Goal: Information Seeking & Learning: Learn about a topic

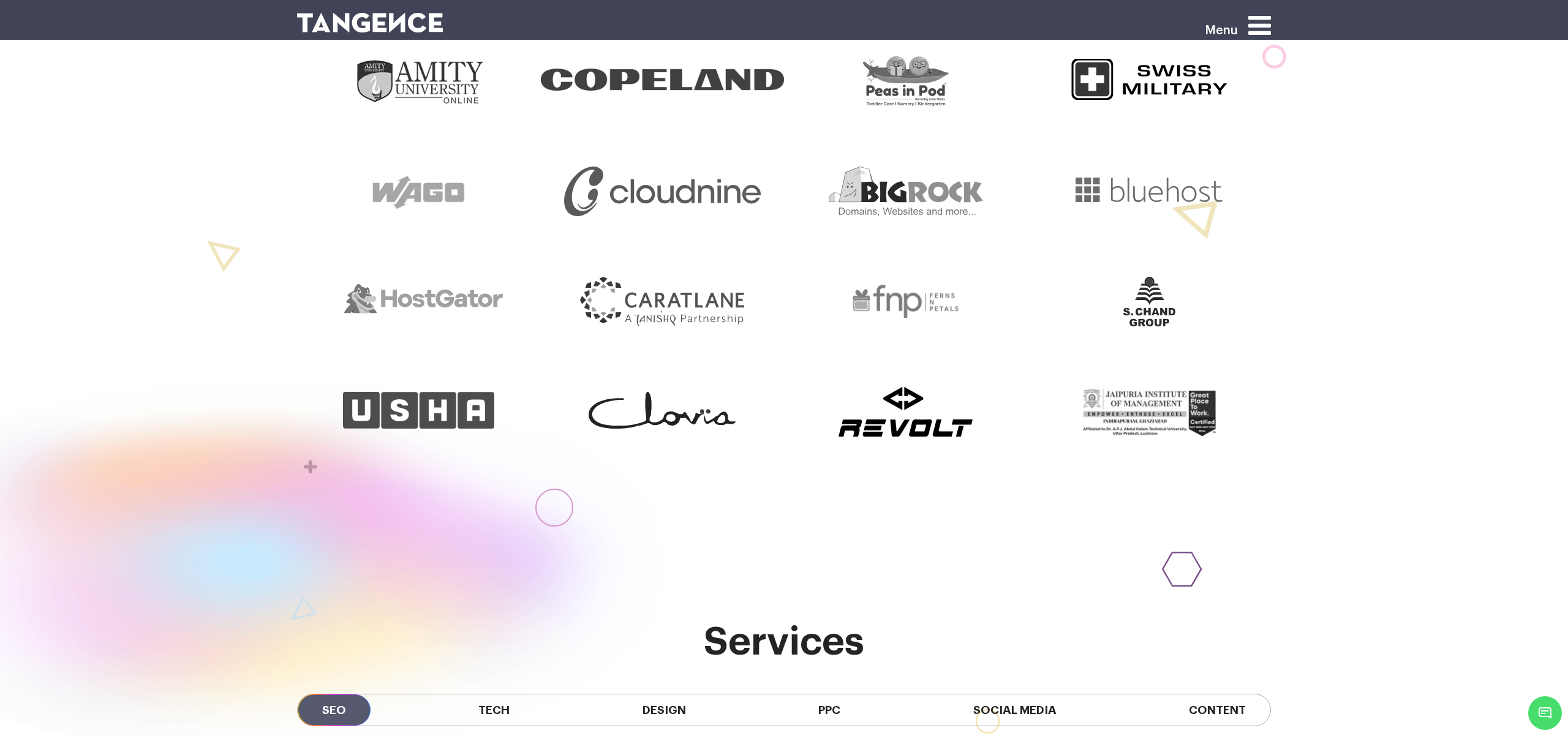
scroll to position [687, 0]
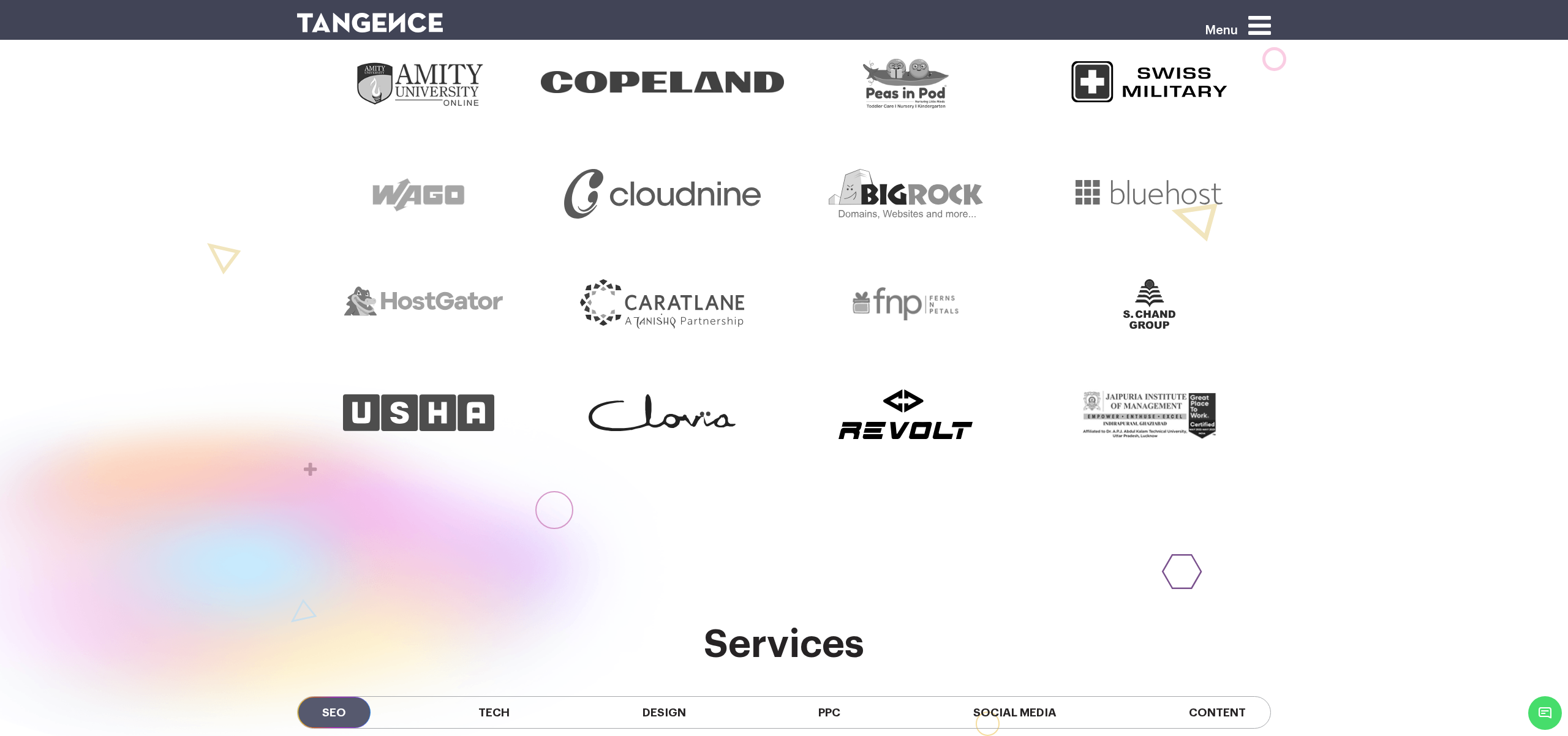
drag, startPoint x: 367, startPoint y: 11, endPoint x: 367, endPoint y: 22, distance: 11.0
click at [367, 11] on div at bounding box center [701, 31] width 827 height 41
click at [366, 22] on img at bounding box center [370, 23] width 146 height 20
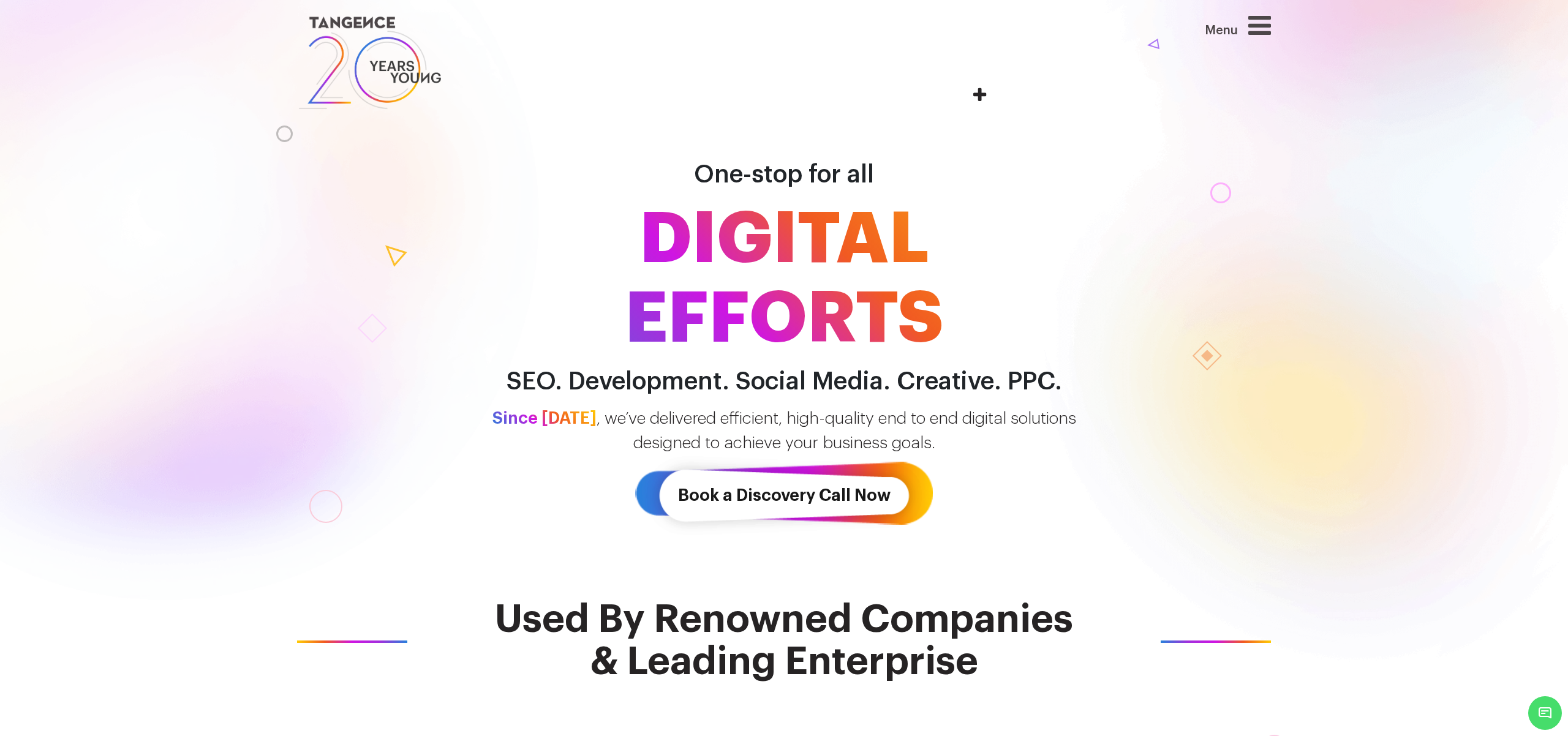
click at [319, 69] on img at bounding box center [370, 63] width 146 height 101
click at [1251, 24] on icon at bounding box center [1259, 26] width 22 height 27
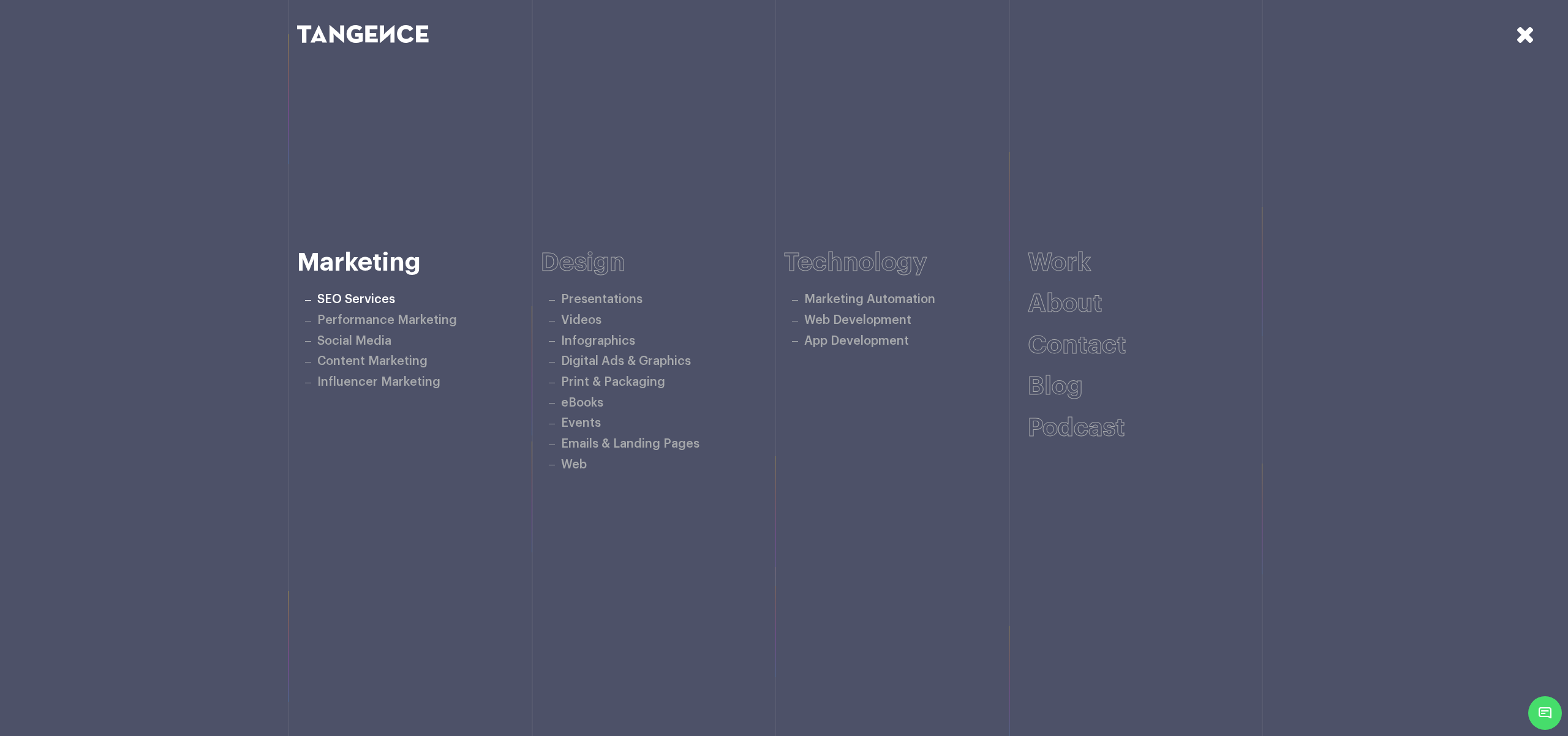
click at [343, 294] on link "SEO Services" at bounding box center [357, 299] width 78 height 12
click at [1532, 39] on icon at bounding box center [1525, 34] width 19 height 24
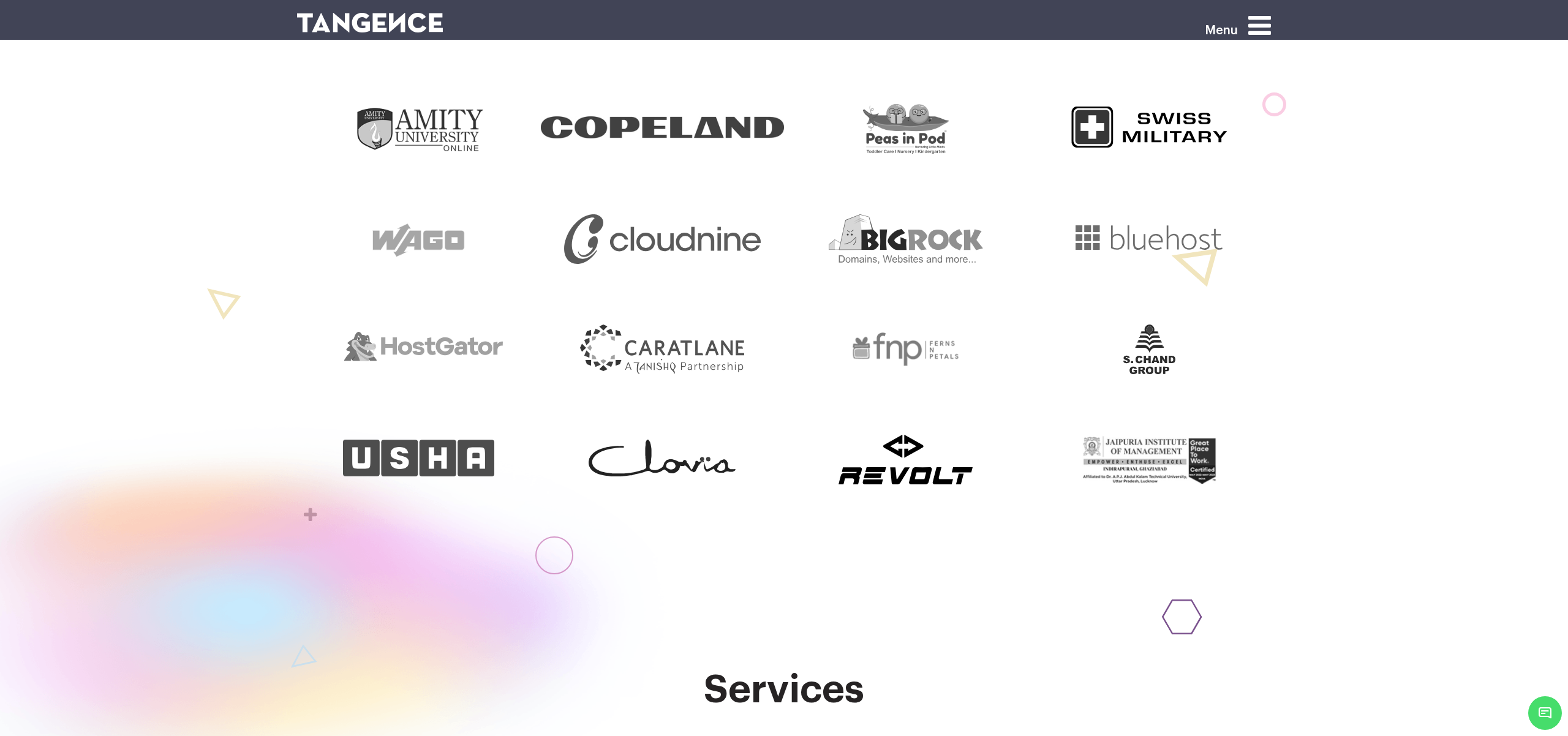
scroll to position [964, 0]
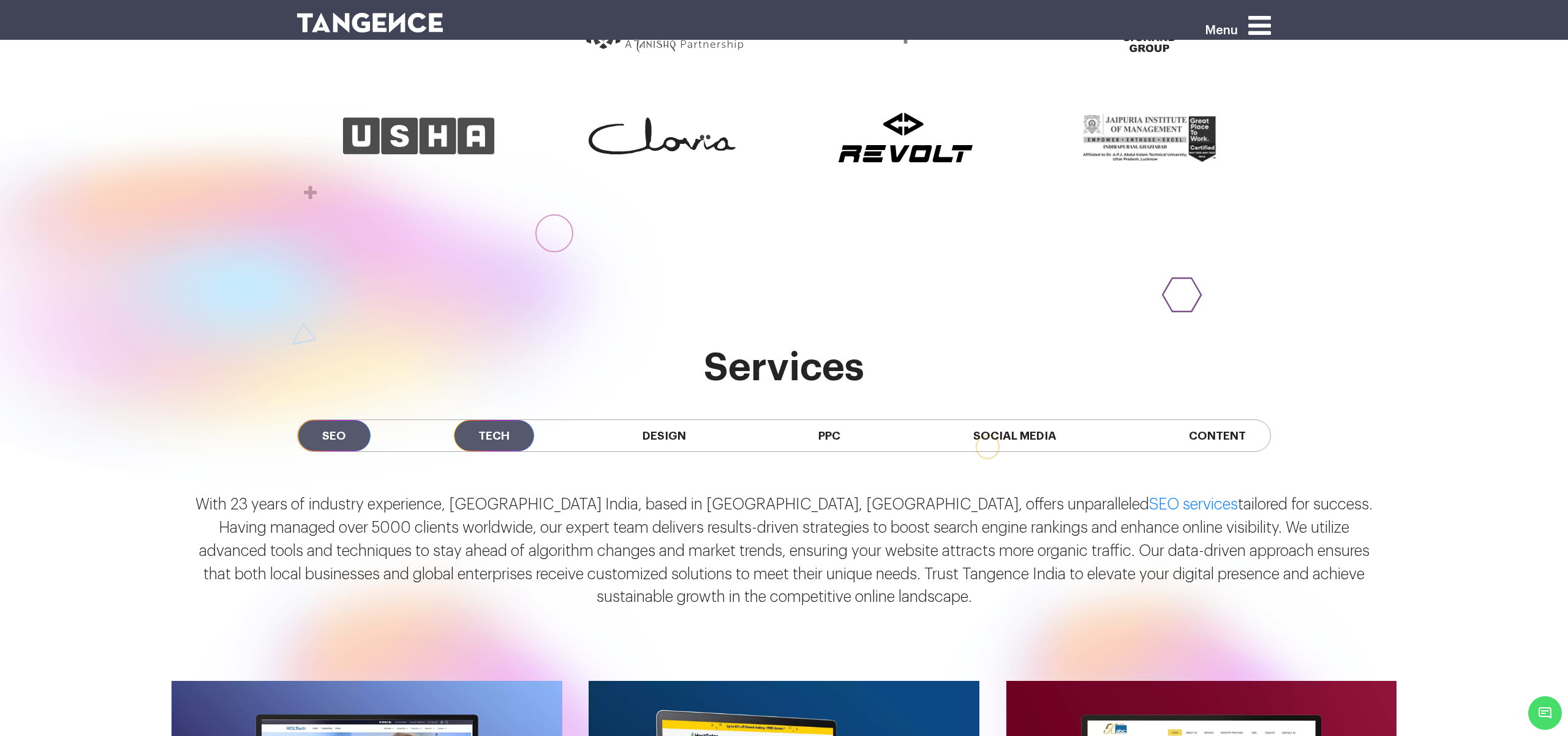
click at [495, 420] on span "Tech" at bounding box center [493, 436] width 80 height 31
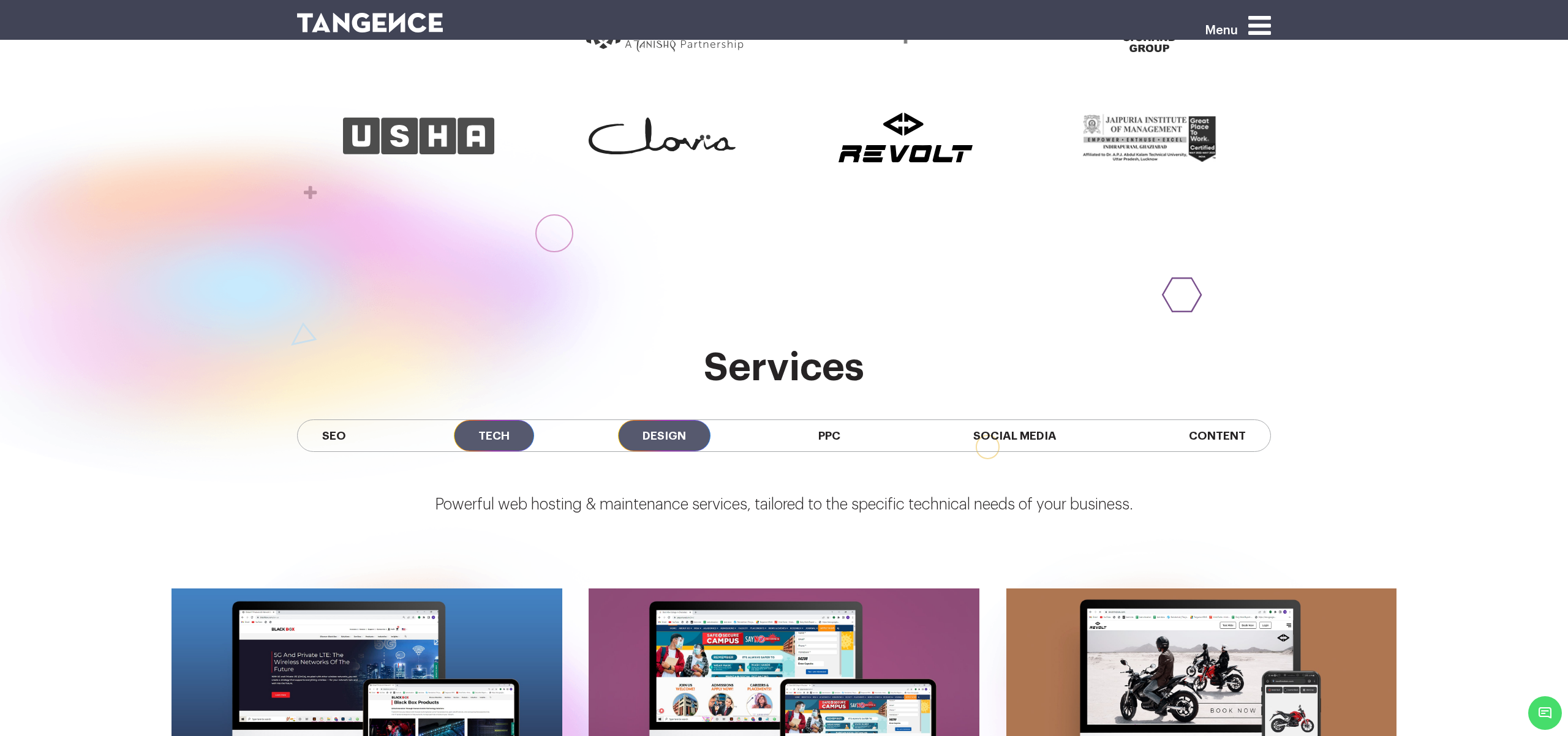
click at [683, 420] on span "Design" at bounding box center [664, 436] width 93 height 31
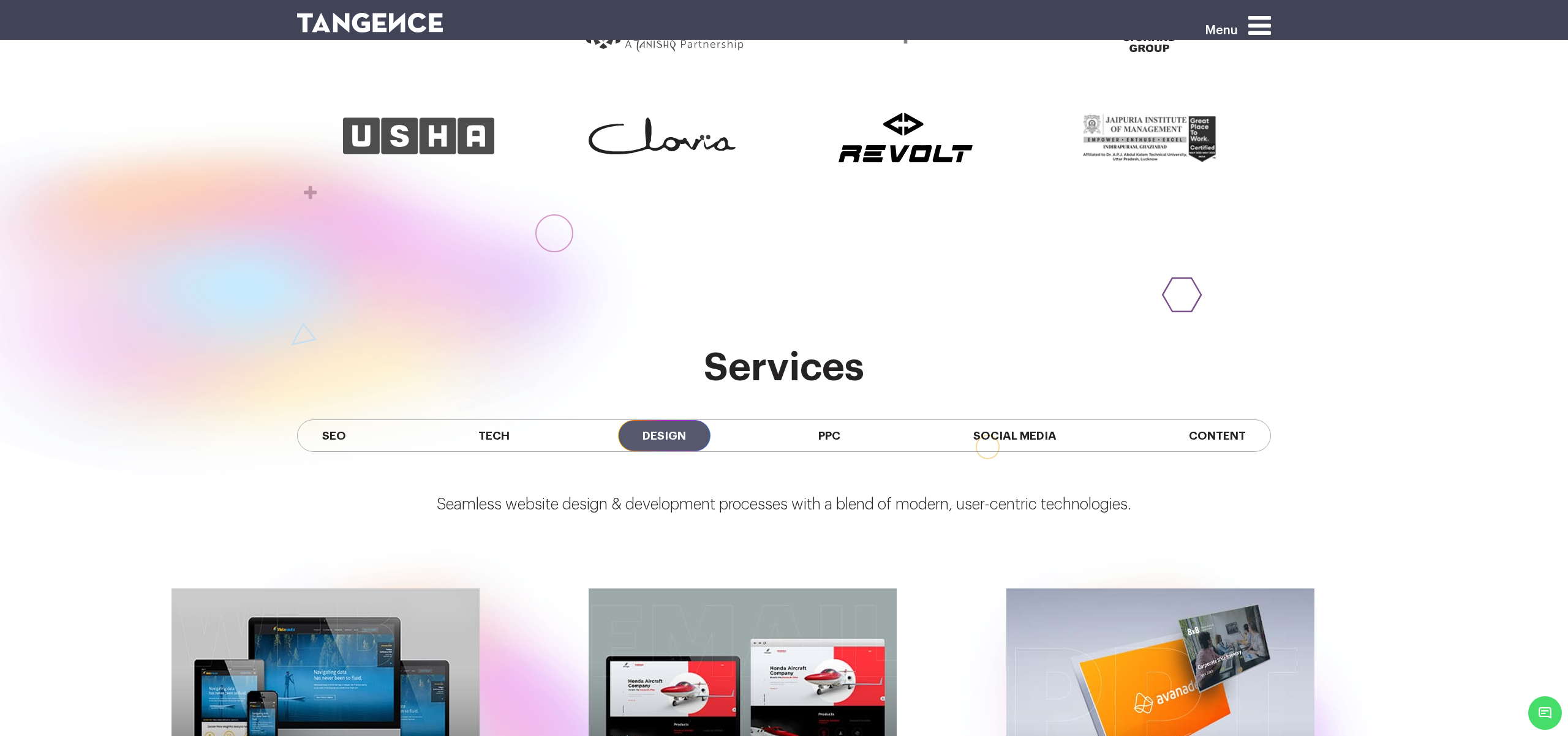
click at [769, 419] on div "SEO Tech Design PPC Social Media Content" at bounding box center [784, 435] width 973 height 32
drag, startPoint x: 821, startPoint y: 411, endPoint x: 842, endPoint y: 412, distance: 21.0
click at [821, 420] on span "PPC" at bounding box center [829, 436] width 71 height 31
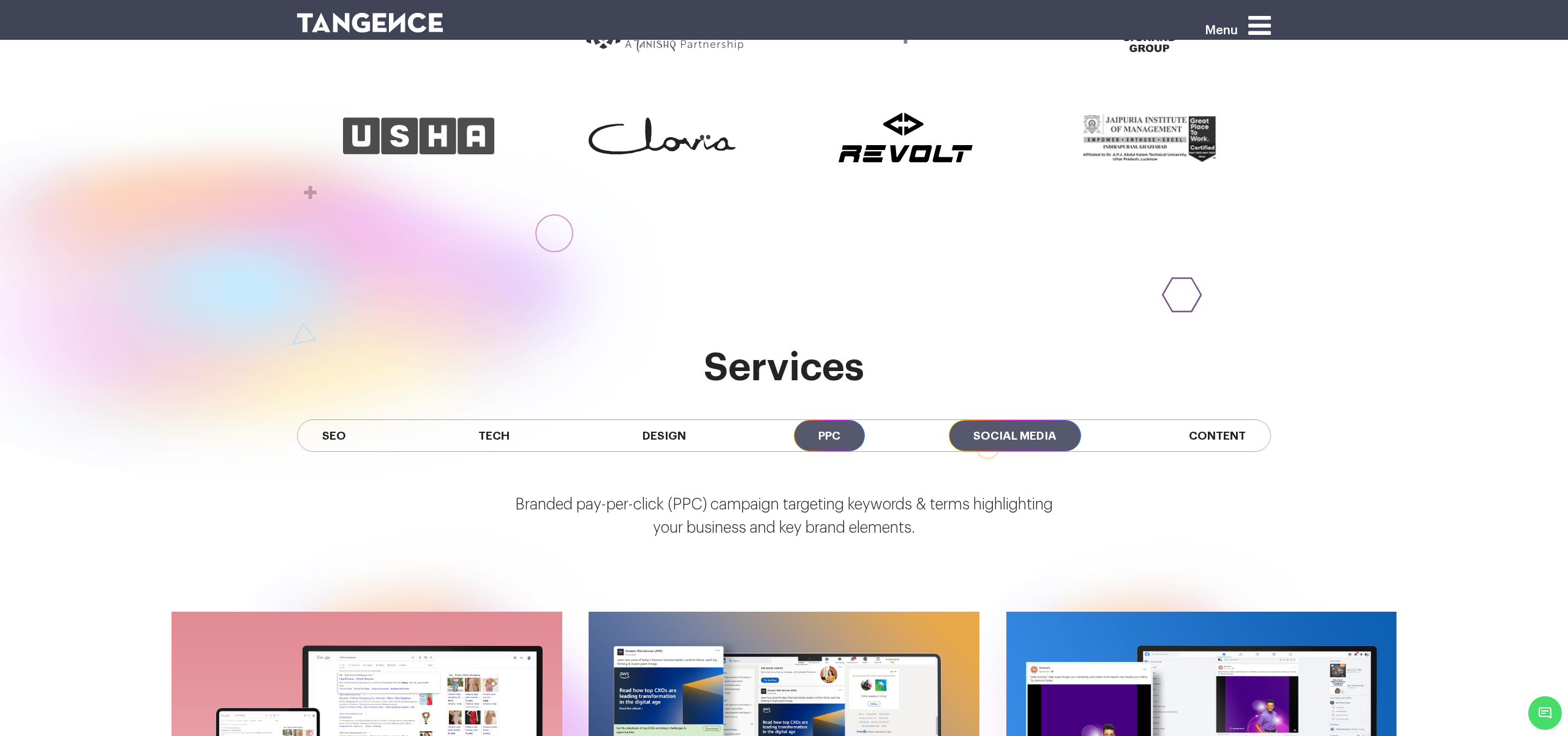
click at [1030, 420] on span "Social Media" at bounding box center [1015, 436] width 133 height 31
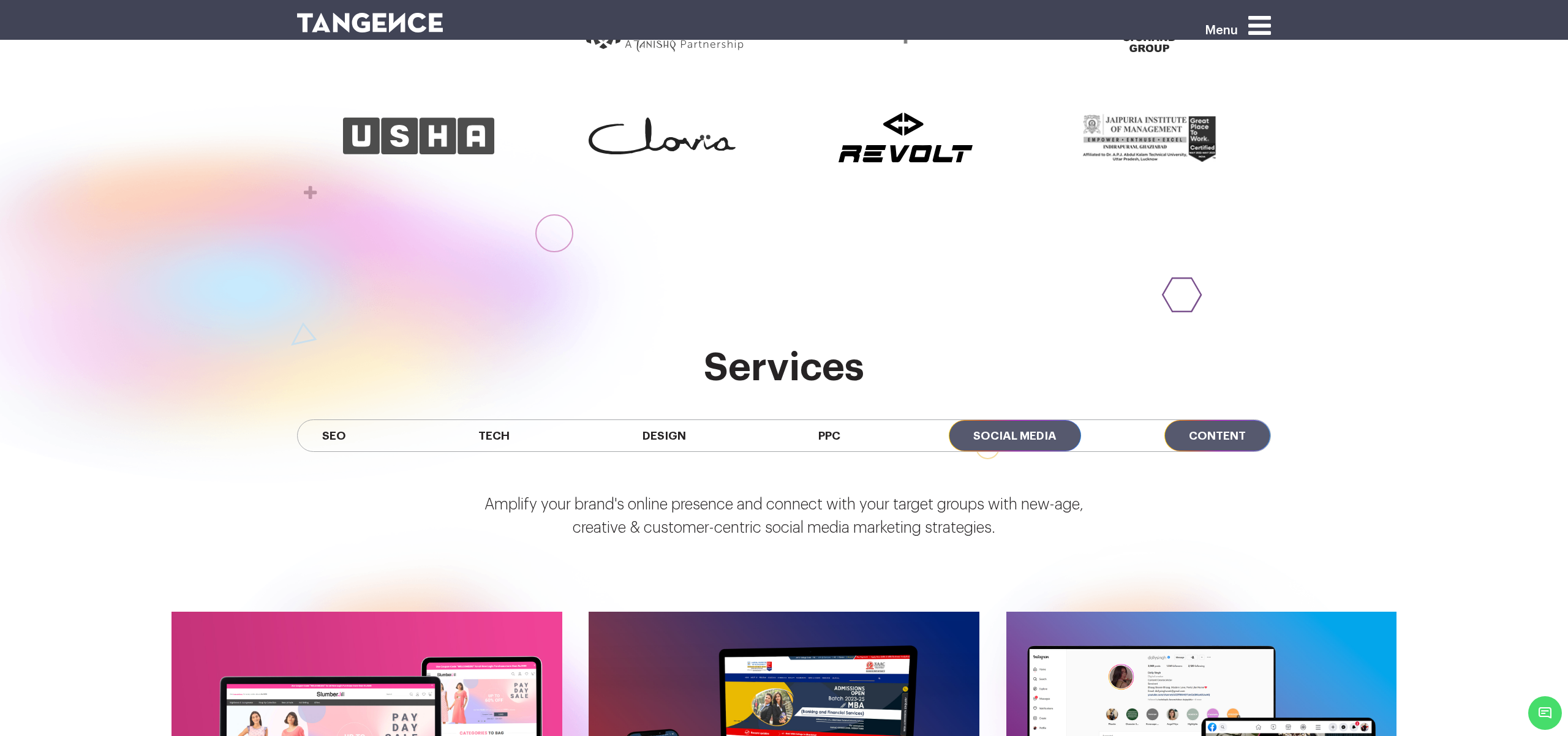
click at [1250, 420] on span "Content" at bounding box center [1217, 436] width 106 height 31
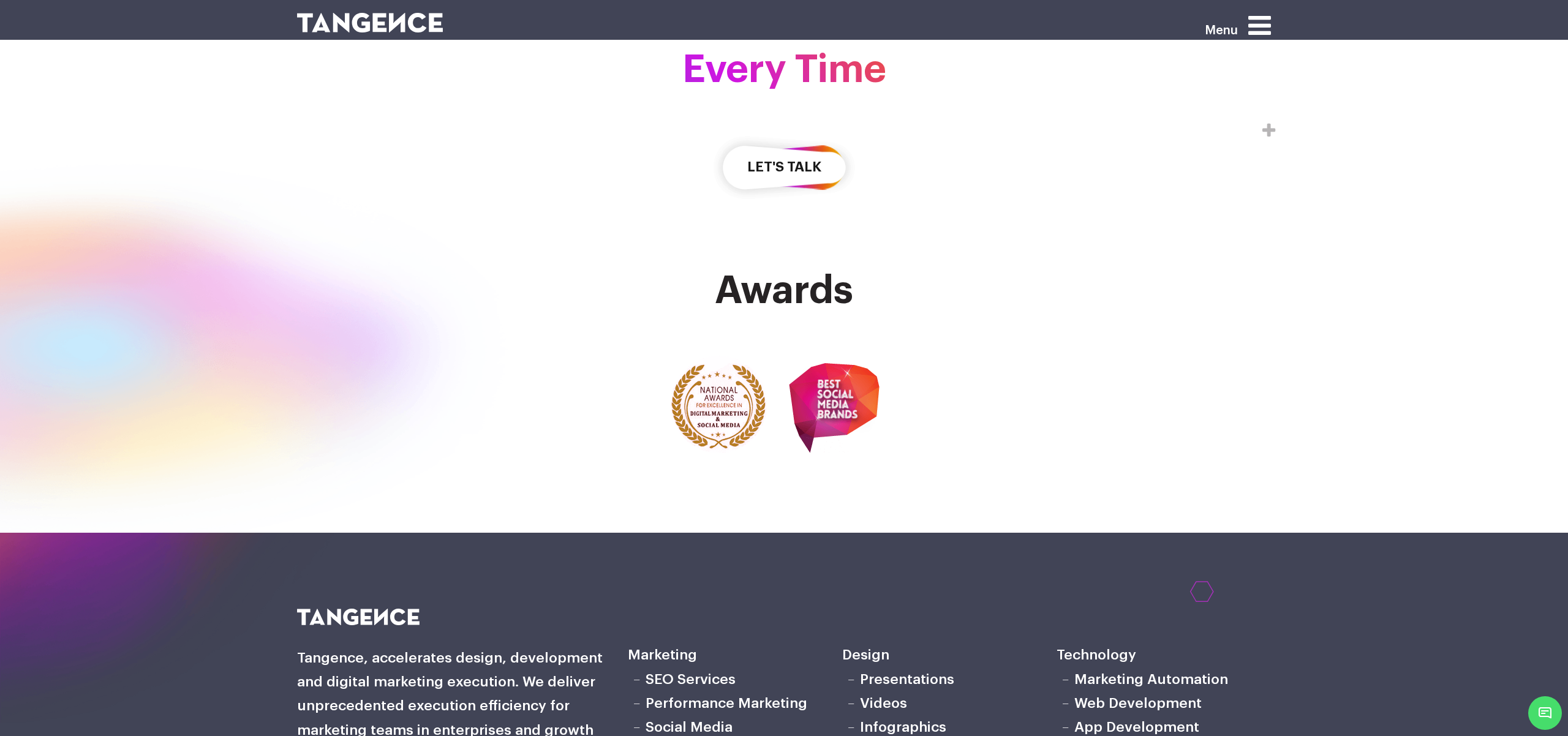
scroll to position [4309, 0]
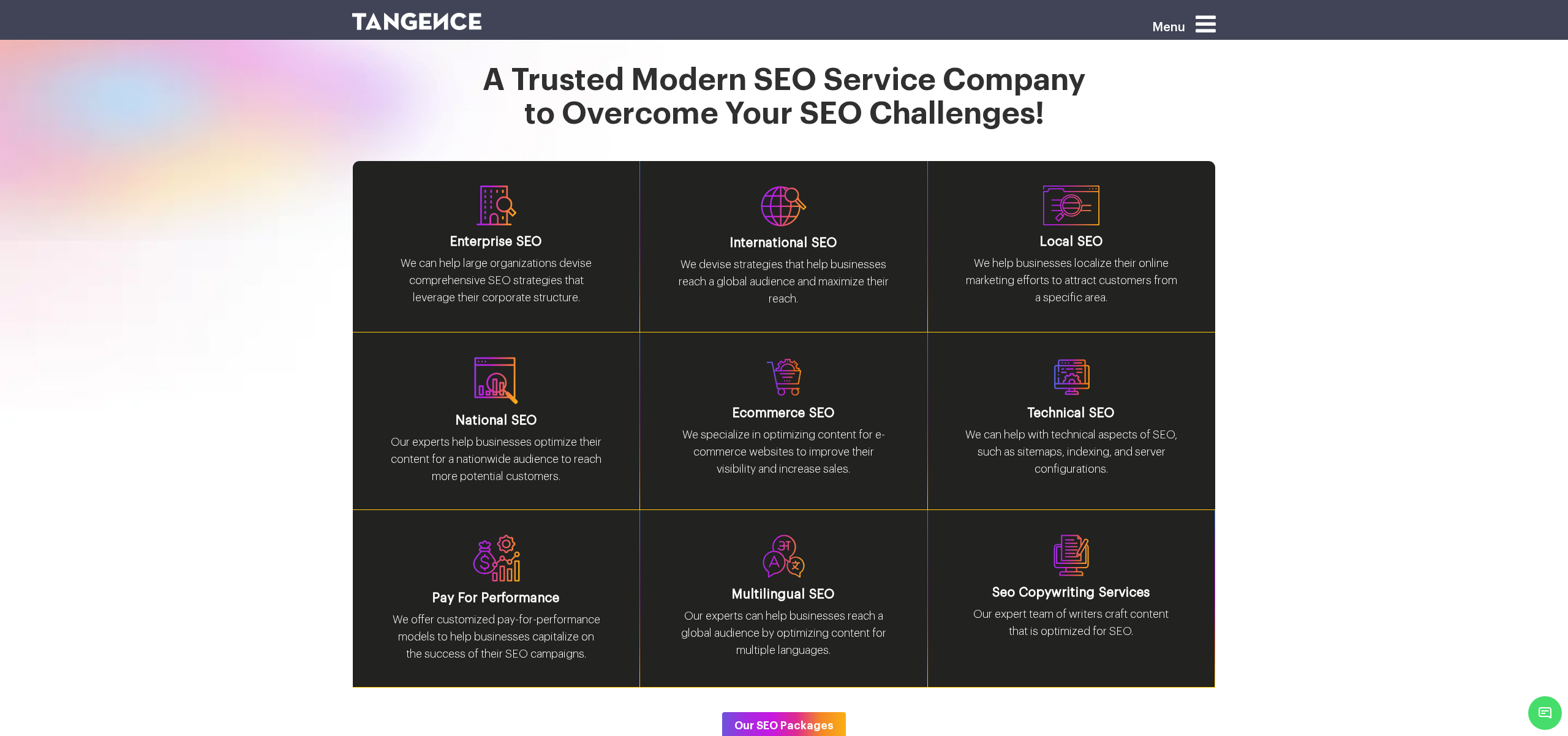
scroll to position [1440, 0]
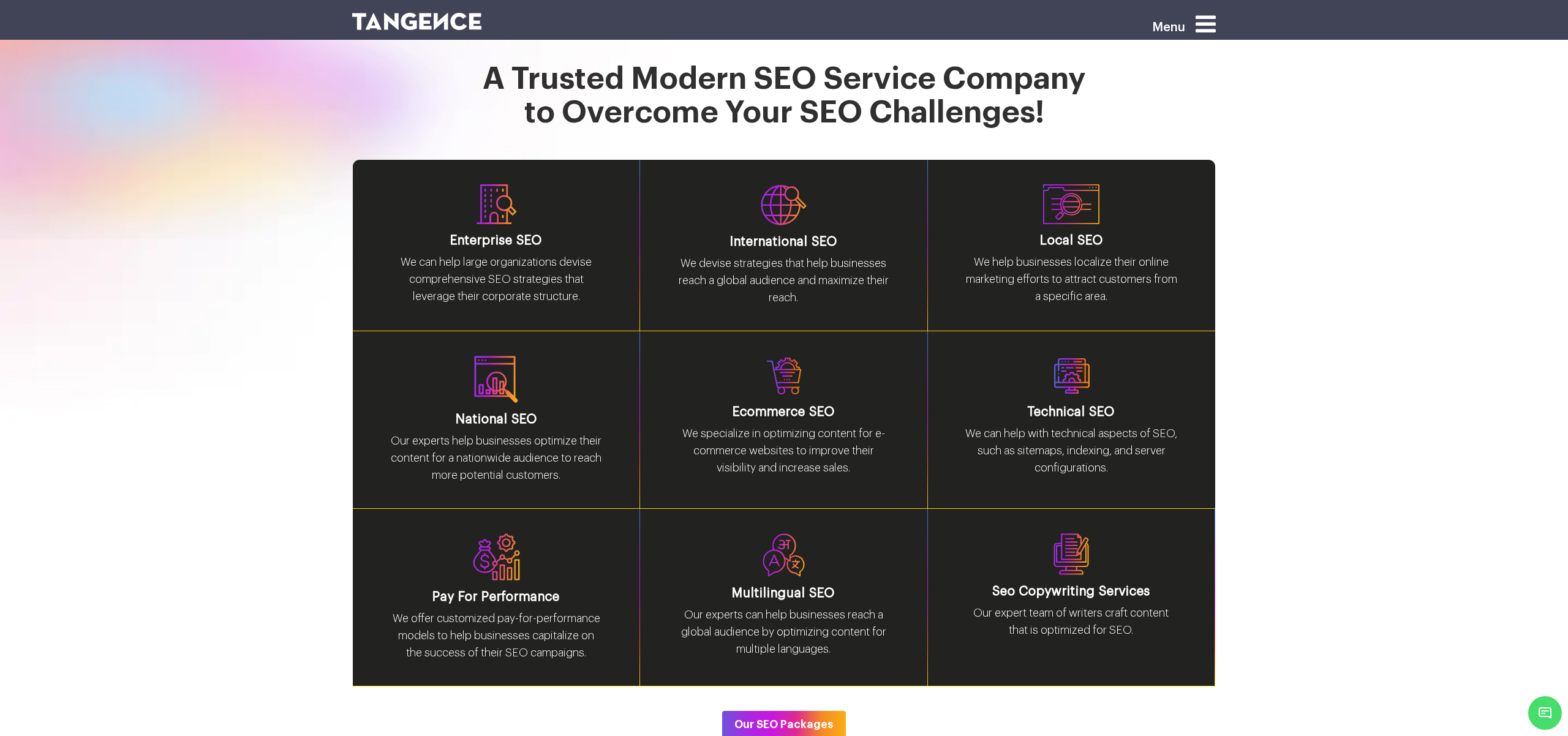
click at [413, 24] on img at bounding box center [417, 22] width 129 height 17
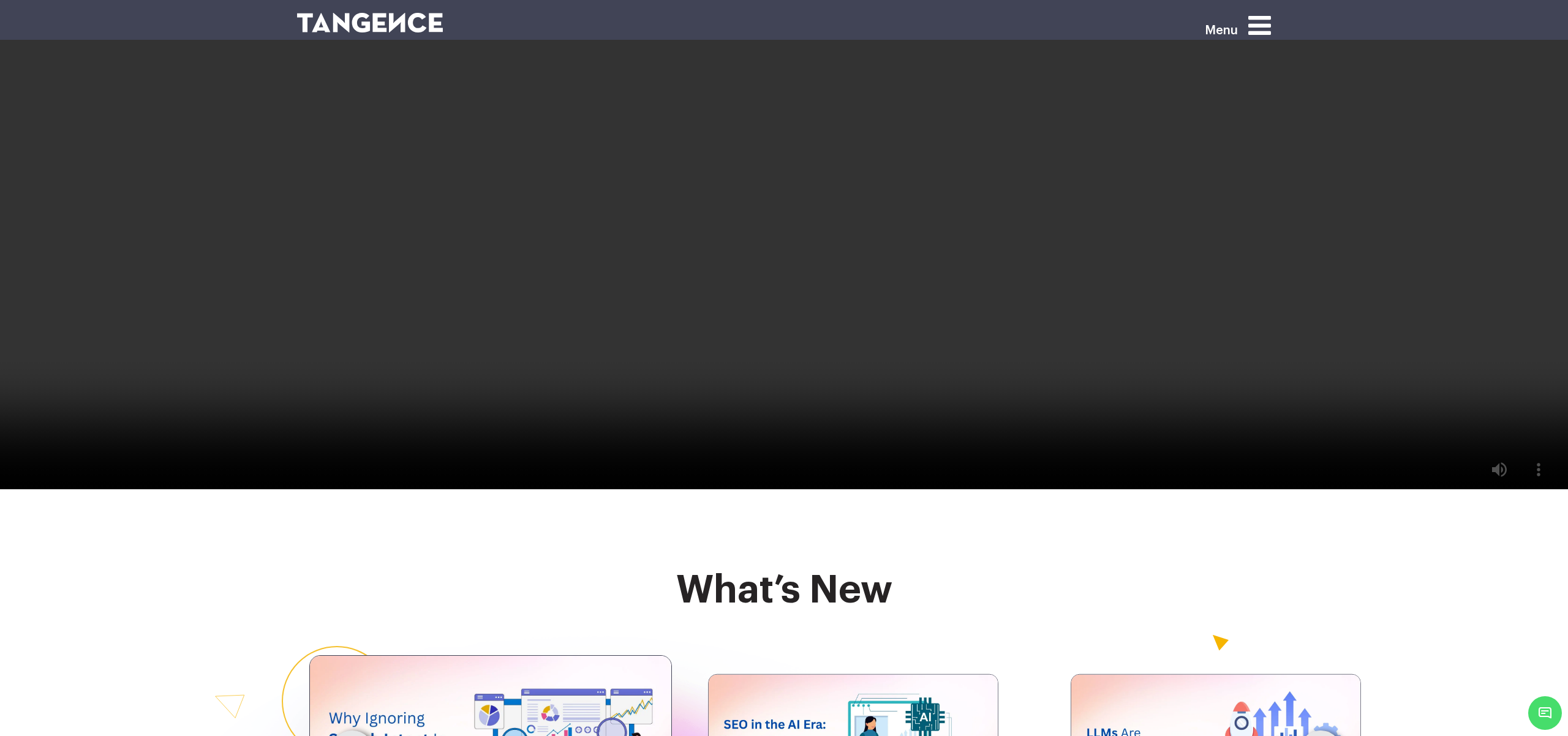
scroll to position [3123, 0]
